Goal: Information Seeking & Learning: Learn about a topic

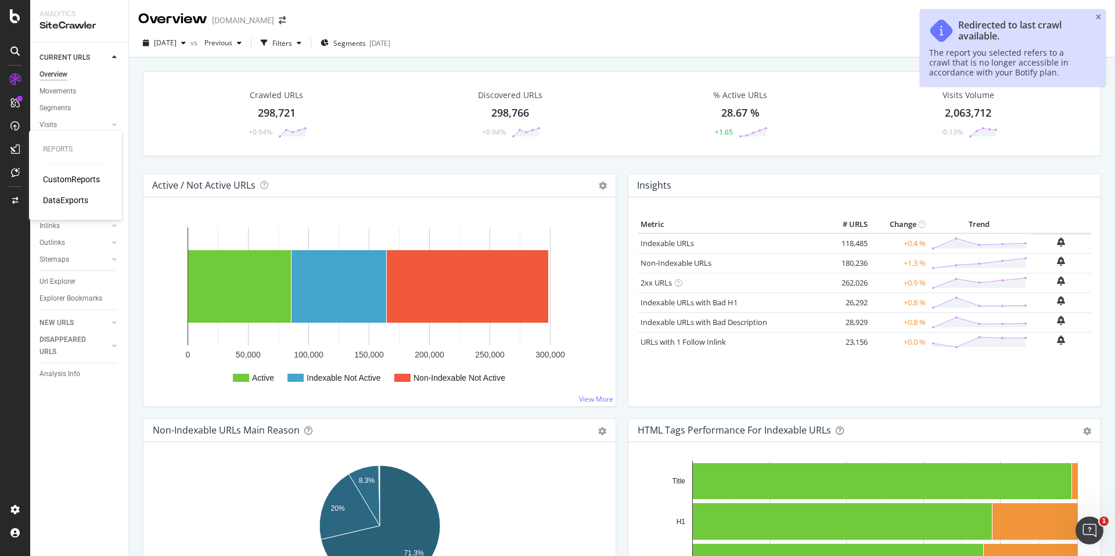
click at [63, 181] on div "CustomReports" at bounding box center [71, 180] width 57 height 12
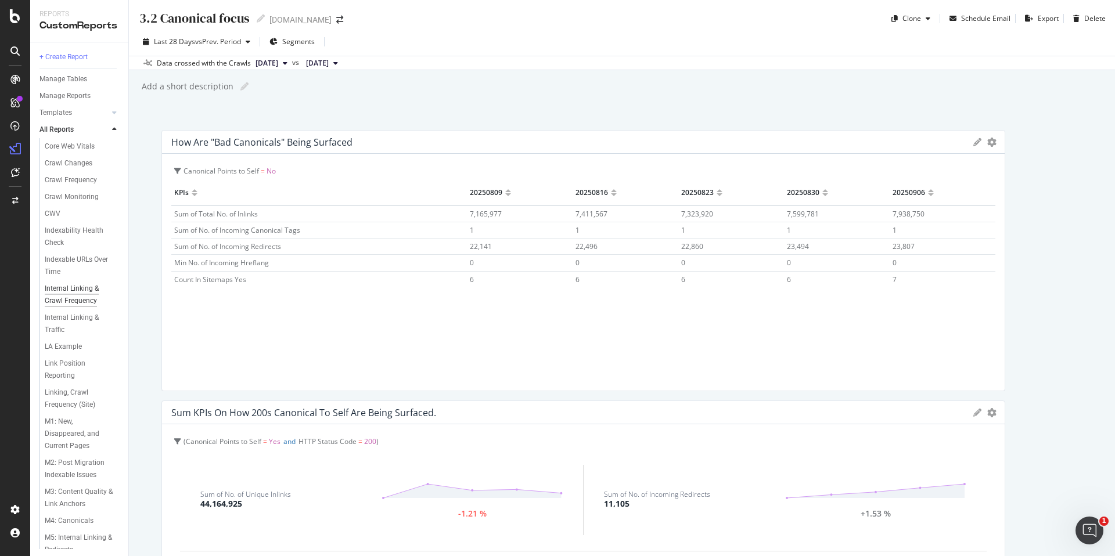
scroll to position [159, 0]
click at [63, 301] on div "Internal Linking & Traffic" at bounding box center [78, 302] width 66 height 24
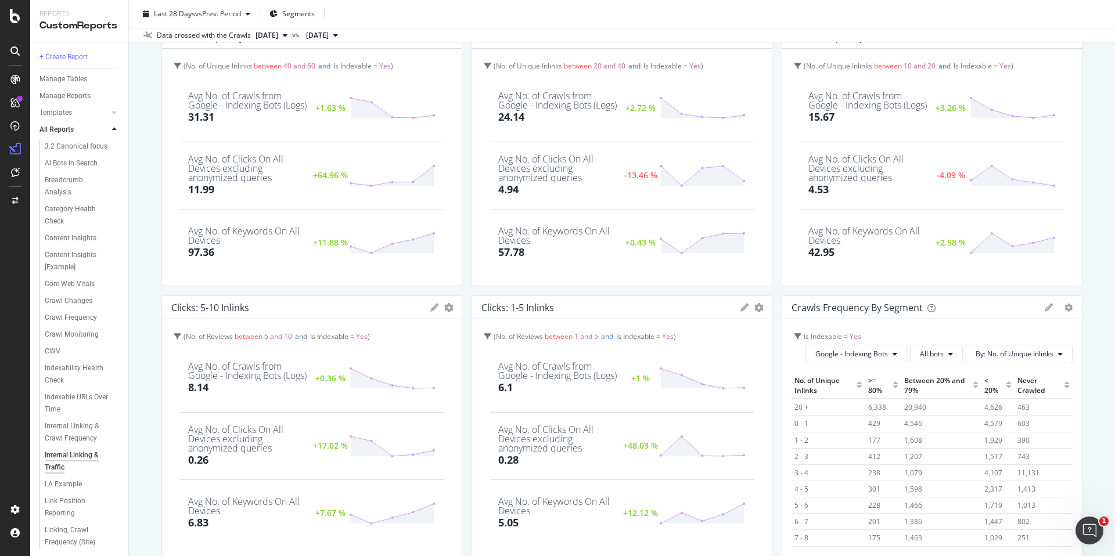
scroll to position [376, 0]
